Goal: Task Accomplishment & Management: Manage account settings

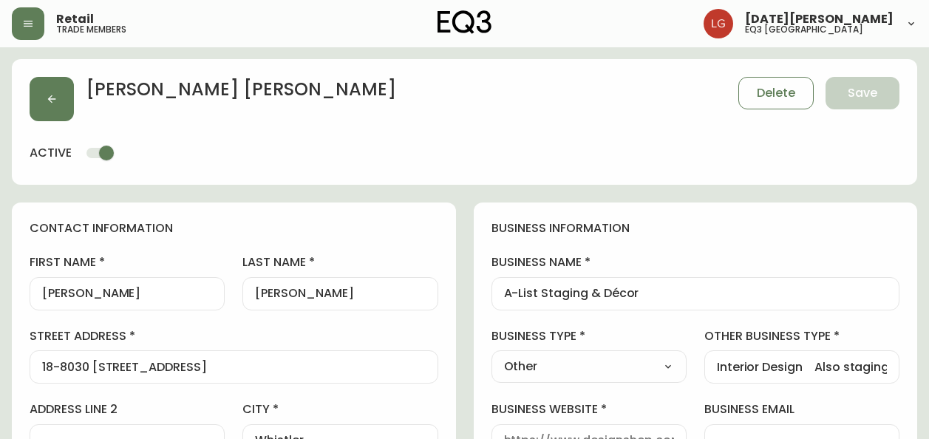
select select "BC"
select select "CA"
select select "CA_EN"
select select "Other"
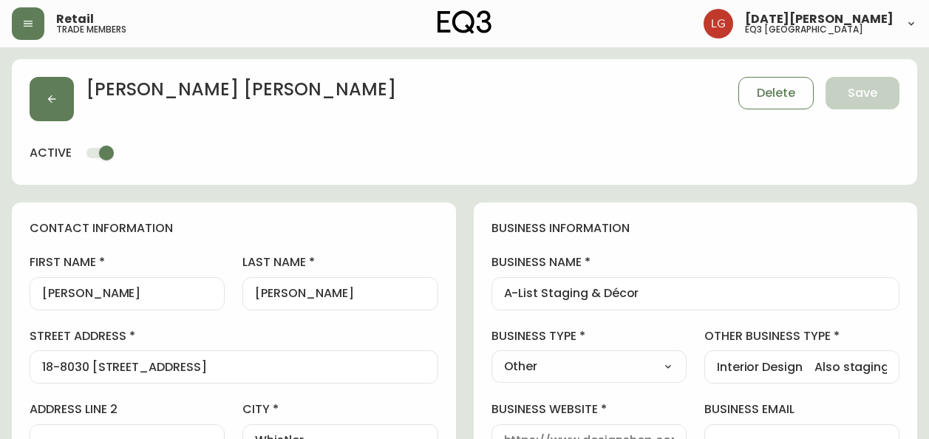
select select "cjw10z96p001r6gs00juufhhe"
select select "false"
click at [37, 94] on button "button" at bounding box center [52, 99] width 44 height 44
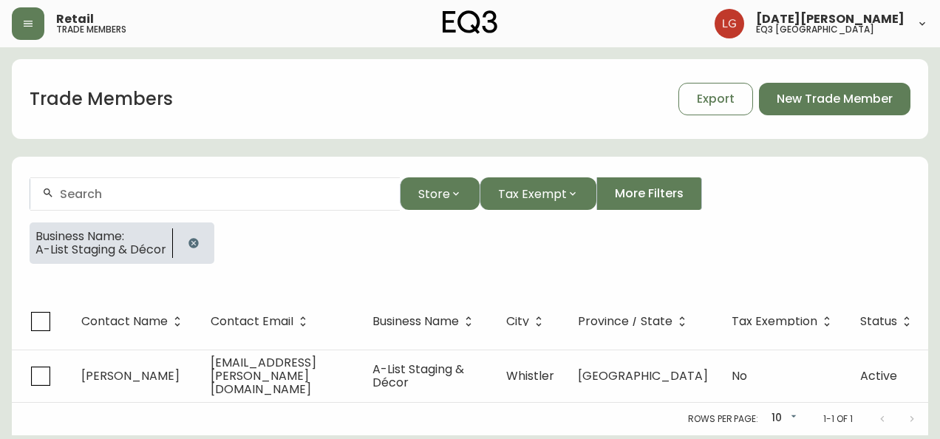
click at [192, 238] on icon "button" at bounding box center [194, 243] width 12 height 12
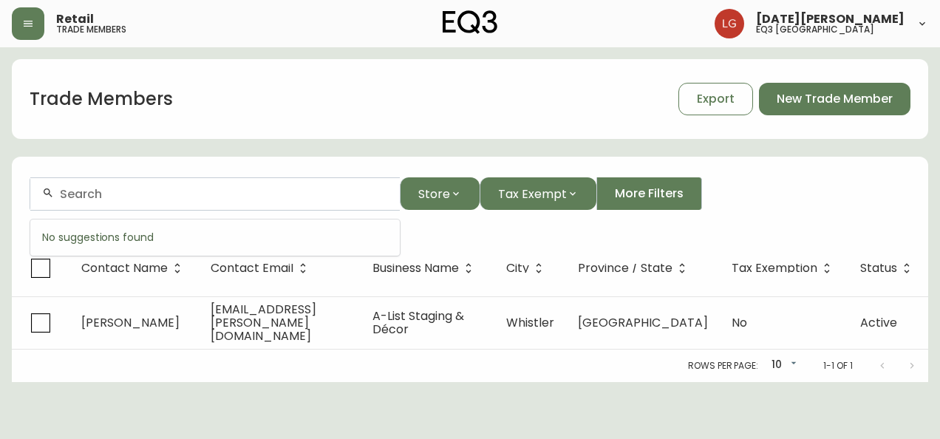
click at [172, 188] on input "text" at bounding box center [224, 194] width 328 height 14
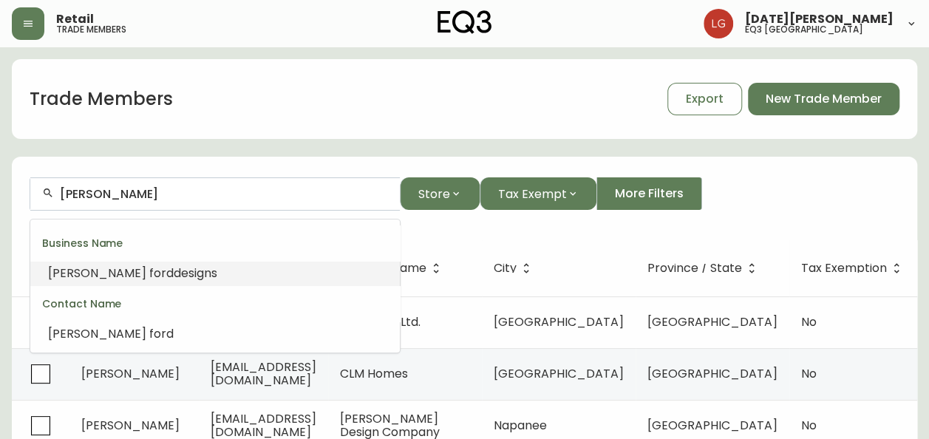
click at [174, 276] on span "designs" at bounding box center [196, 273] width 44 height 17
type input "[PERSON_NAME] designs"
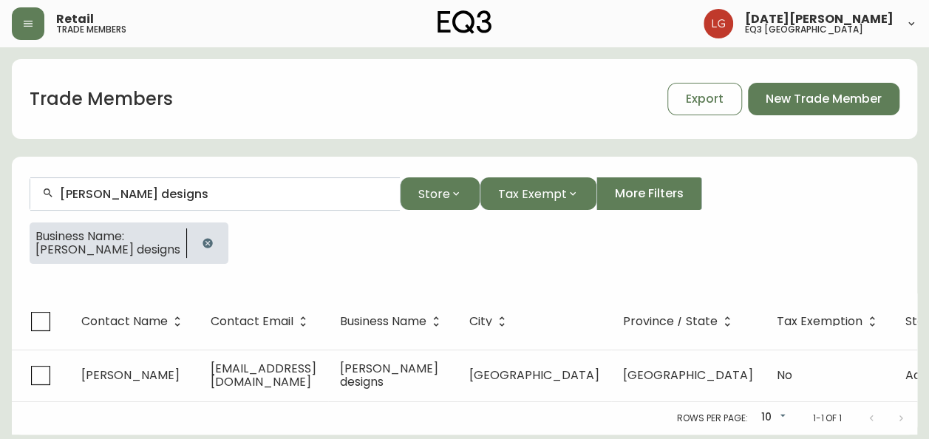
scroll to position [6, 0]
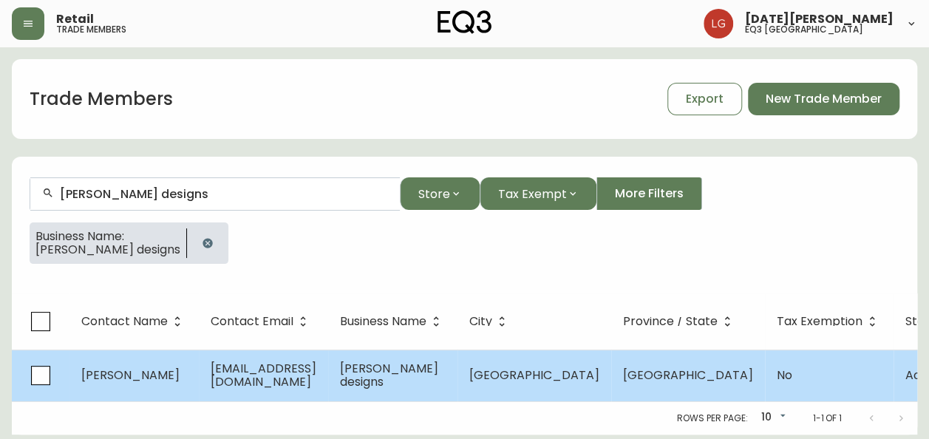
click at [248, 369] on span "[EMAIL_ADDRESS][DOMAIN_NAME]" at bounding box center [264, 375] width 106 height 30
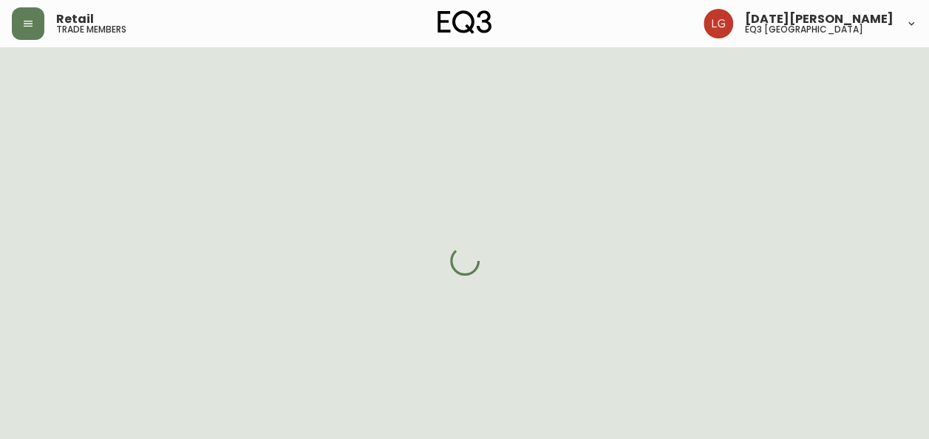
select select "BC"
select select "CA"
select select "CA_EN"
select select "Other"
select select "false"
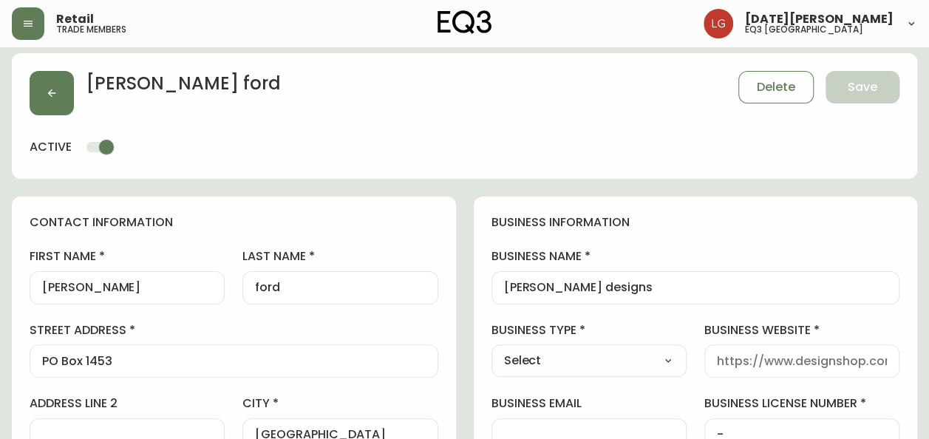
type input "EQ3 [GEOGRAPHIC_DATA]"
select select "cjw10z96p001r6gs00juufhhe"
drag, startPoint x: 653, startPoint y: 288, endPoint x: 418, endPoint y: 292, distance: 234.4
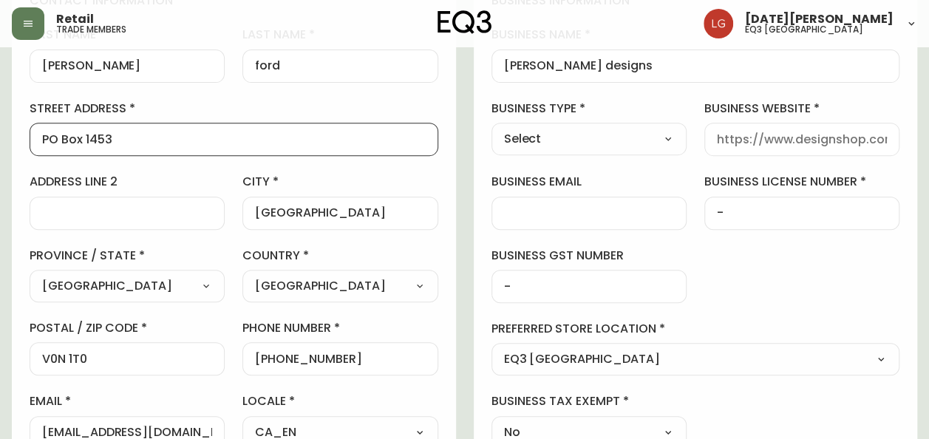
drag, startPoint x: 139, startPoint y: 145, endPoint x: -3, endPoint y: 145, distance: 141.9
click at [0, 145] on html "Retail trade members [DATE][PERSON_NAME] eq3 [GEOGRAPHIC_DATA] [PERSON_NAME] De…" at bounding box center [464, 401] width 929 height 1259
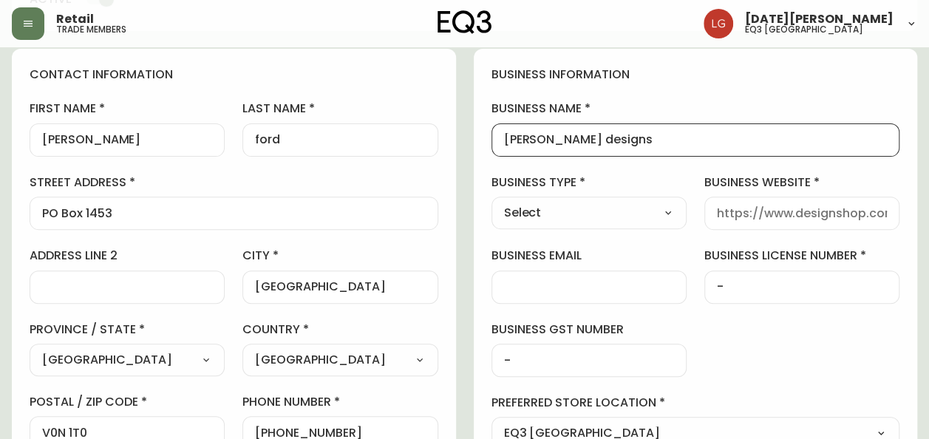
drag, startPoint x: 504, startPoint y: 142, endPoint x: 407, endPoint y: 141, distance: 96.9
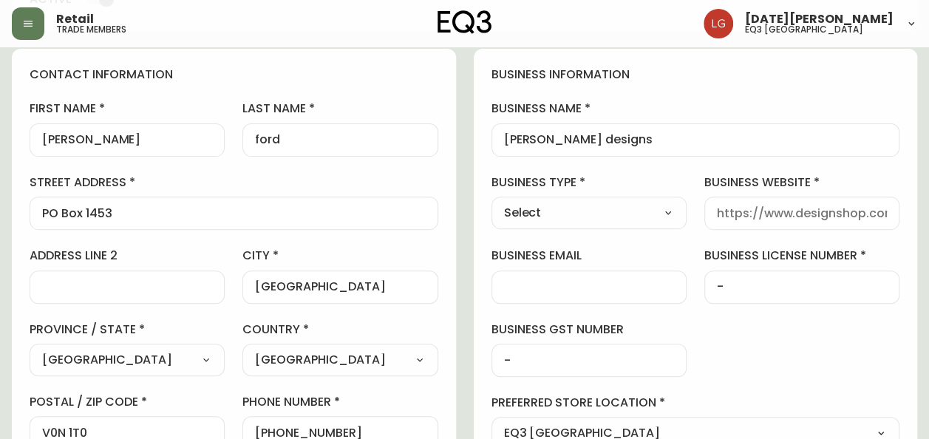
drag, startPoint x: 186, startPoint y: 224, endPoint x: 7, endPoint y: 200, distance: 181.2
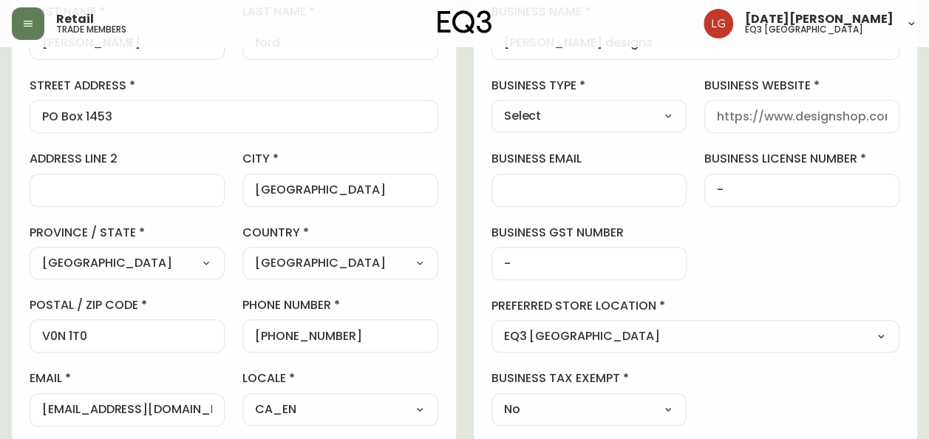
scroll to position [228, 0]
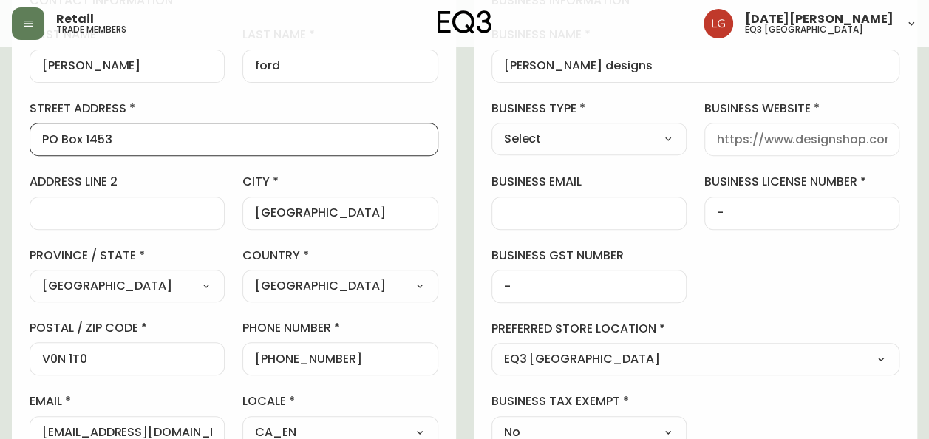
drag, startPoint x: 114, startPoint y: 141, endPoint x: 37, endPoint y: 132, distance: 77.5
click at [37, 132] on div "PO Box 1453" at bounding box center [234, 139] width 409 height 33
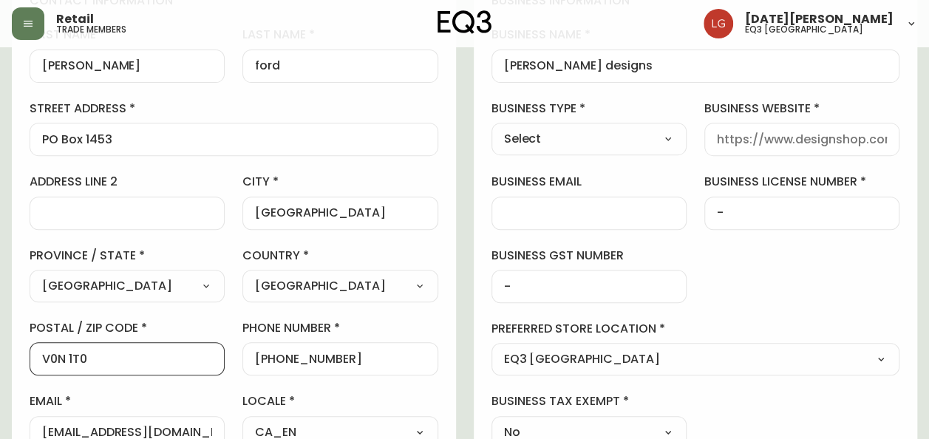
drag, startPoint x: 171, startPoint y: 351, endPoint x: 13, endPoint y: 344, distance: 158.4
click at [13, 344] on div "contact information first name [PERSON_NAME] last name [GEOGRAPHIC_DATA] addres…" at bounding box center [234, 221] width 444 height 492
